Goal: Information Seeking & Learning: Learn about a topic

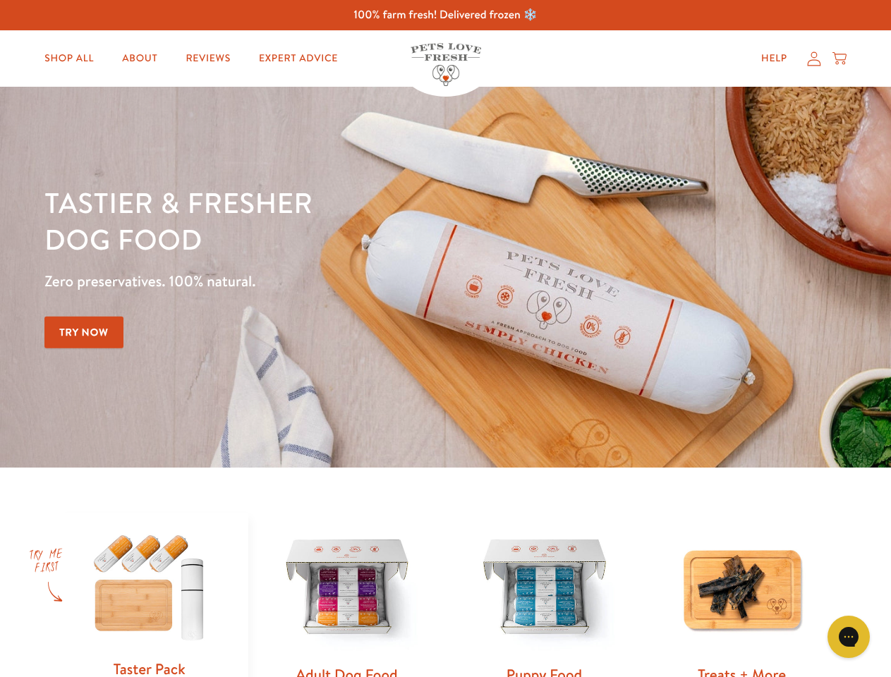
click at [445, 338] on div "Tastier & fresher dog food Zero preservatives. 100% natural. Try Now" at bounding box center [311, 277] width 534 height 186
click at [848, 637] on icon "Gorgias live chat" at bounding box center [847, 636] width 13 height 13
